Goal: Information Seeking & Learning: Learn about a topic

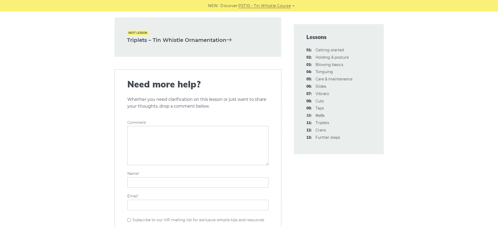
scroll to position [1541, 0]
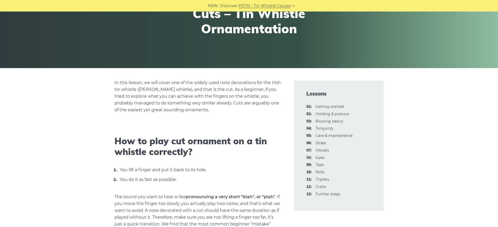
scroll to position [105, 0]
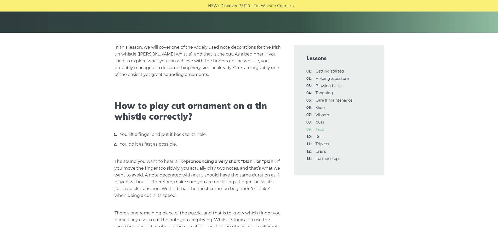
click at [319, 129] on link "09: Taps" at bounding box center [319, 129] width 8 height 5
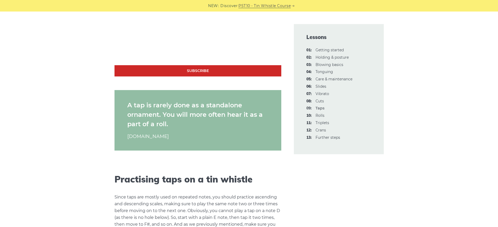
scroll to position [444, 0]
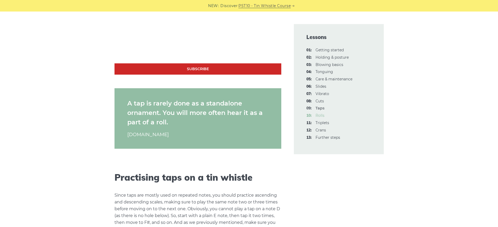
click at [321, 115] on link "10: Rolls" at bounding box center [319, 115] width 9 height 5
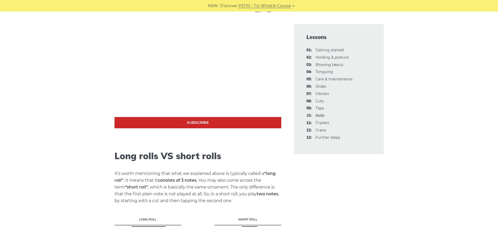
scroll to position [261, 0]
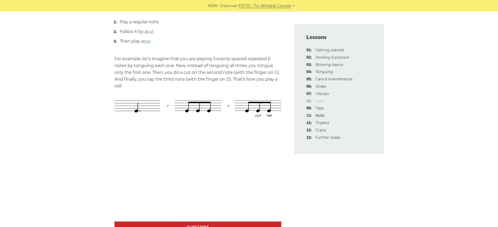
click at [321, 100] on link "08: Cuts" at bounding box center [319, 100] width 8 height 5
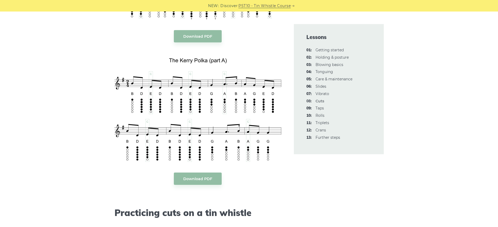
scroll to position [1150, 0]
